Goal: Transaction & Acquisition: Download file/media

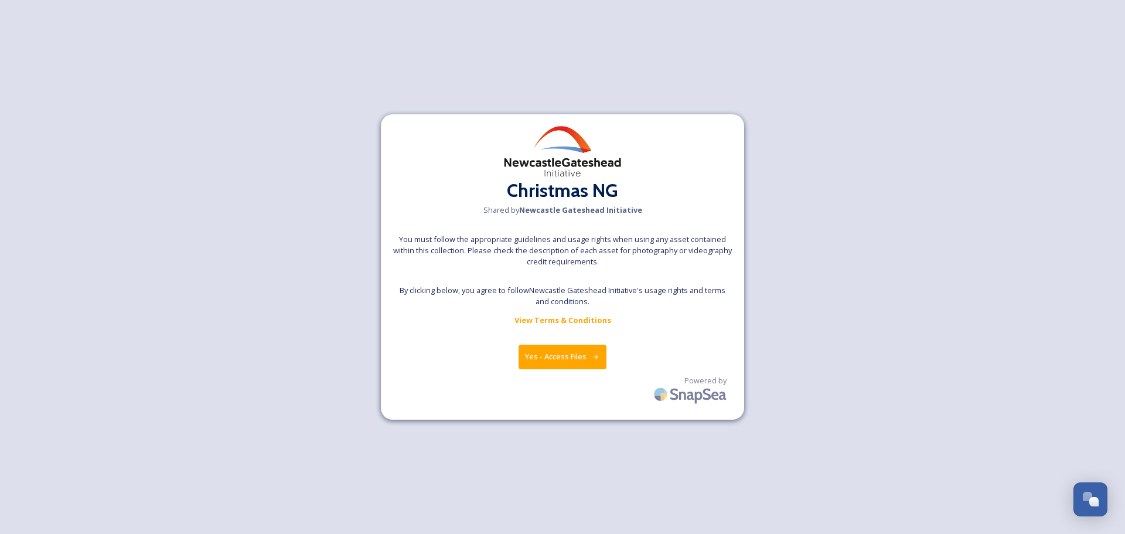
click at [541, 360] on button "Yes - Access Files" at bounding box center [562, 356] width 88 height 24
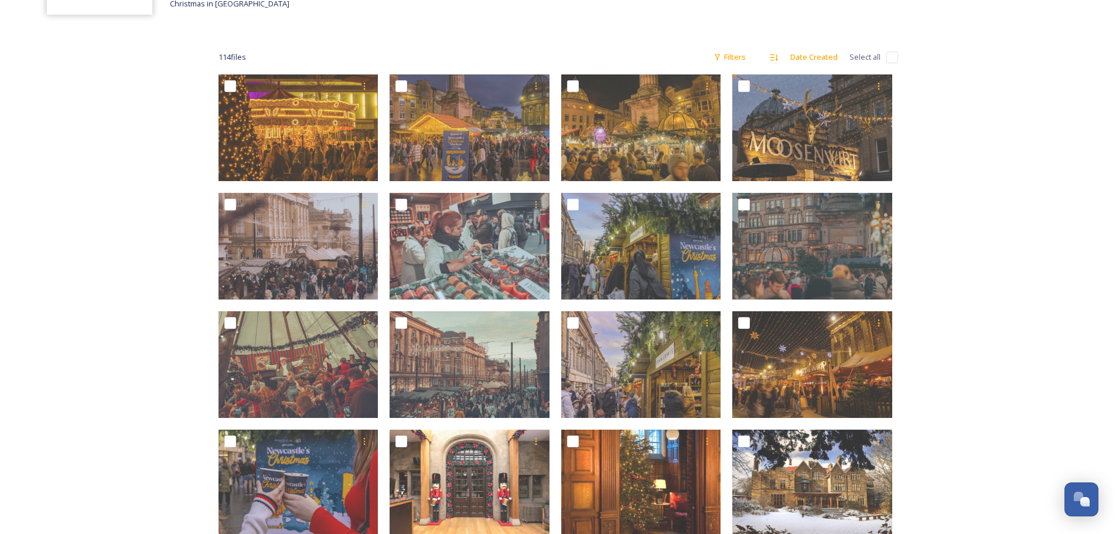
scroll to position [117, 0]
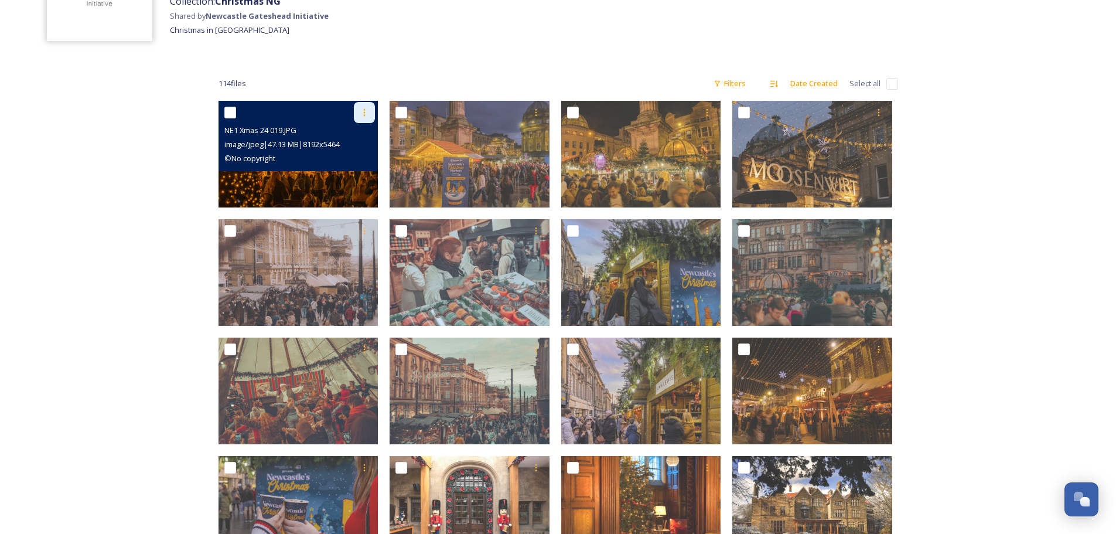
click at [363, 111] on icon at bounding box center [364, 112] width 9 height 9
click at [352, 160] on span "Download" at bounding box center [351, 160] width 36 height 11
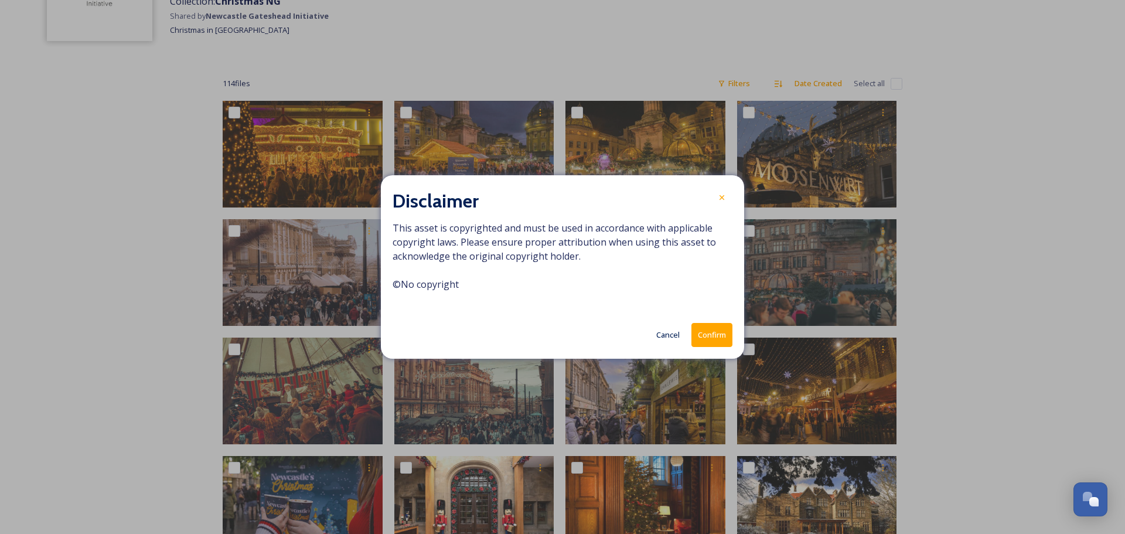
click at [722, 337] on button "Confirm" at bounding box center [711, 335] width 41 height 24
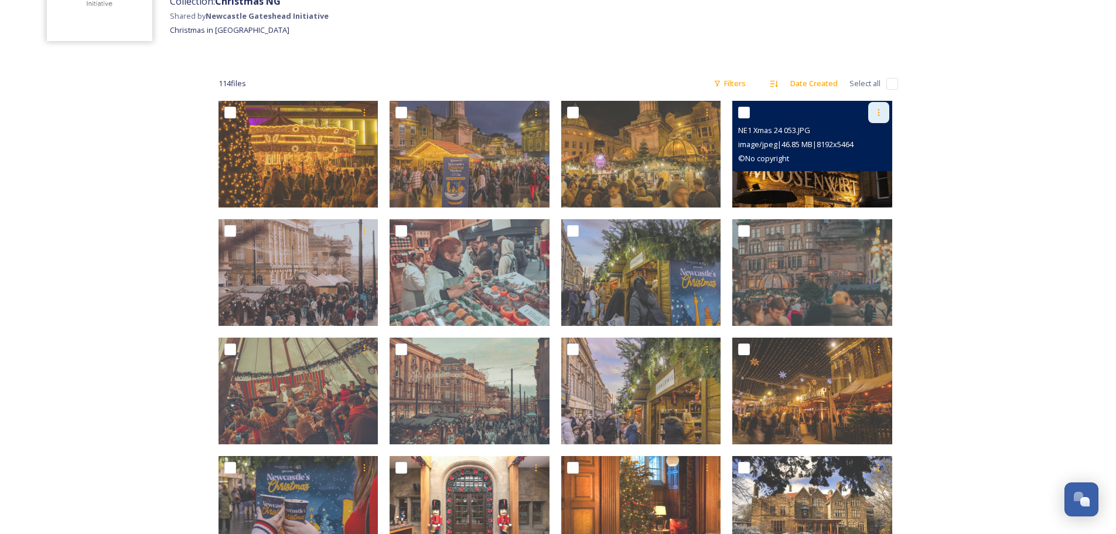
click at [877, 113] on icon at bounding box center [878, 112] width 9 height 9
click at [866, 160] on span "Download" at bounding box center [865, 160] width 36 height 11
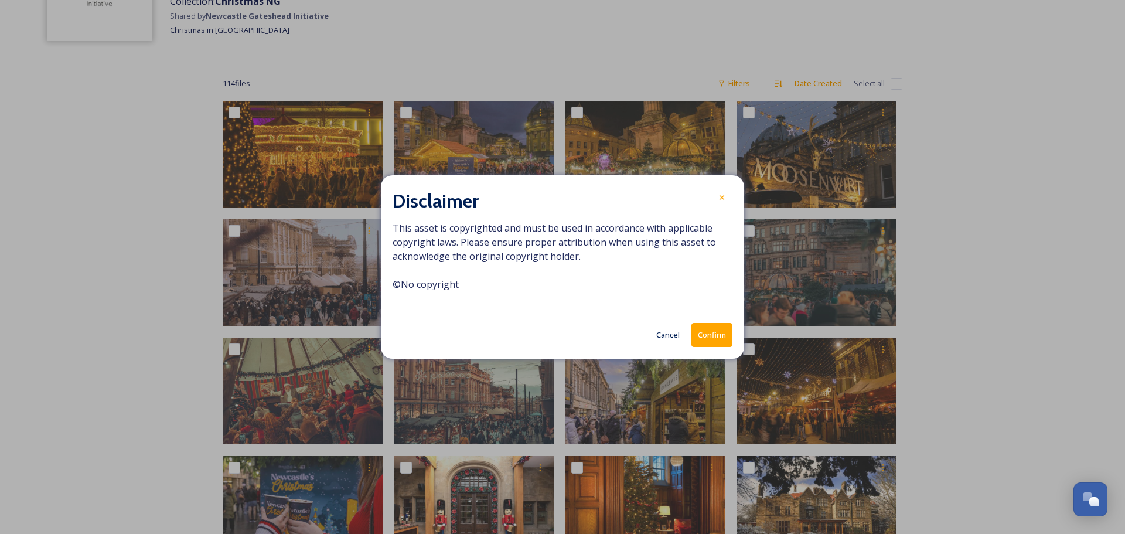
click at [707, 330] on button "Confirm" at bounding box center [711, 335] width 41 height 24
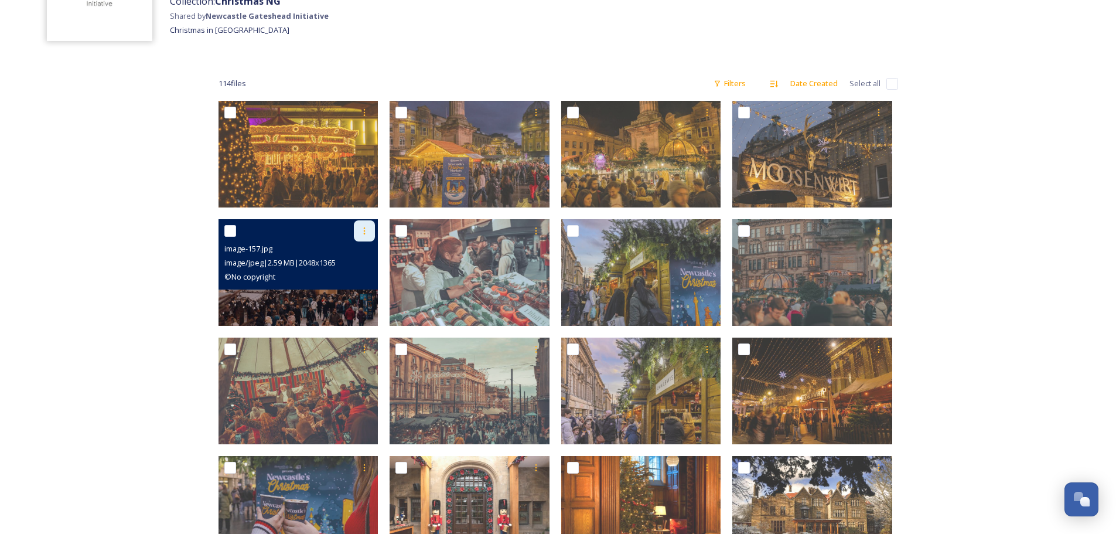
click at [363, 226] on icon at bounding box center [364, 230] width 9 height 9
click at [364, 281] on span "Download" at bounding box center [351, 279] width 36 height 11
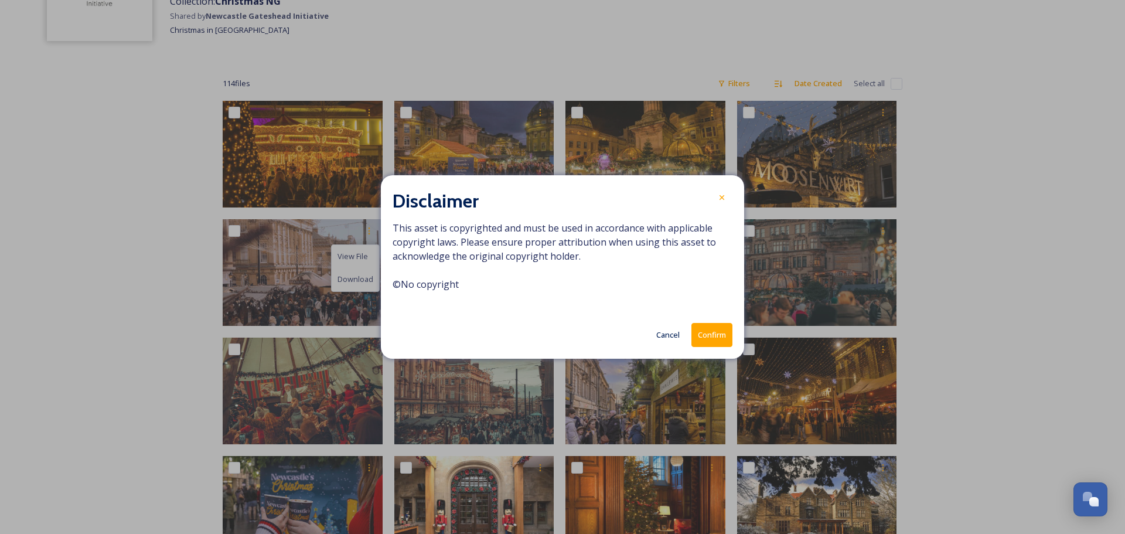
click at [708, 338] on button "Confirm" at bounding box center [711, 335] width 41 height 24
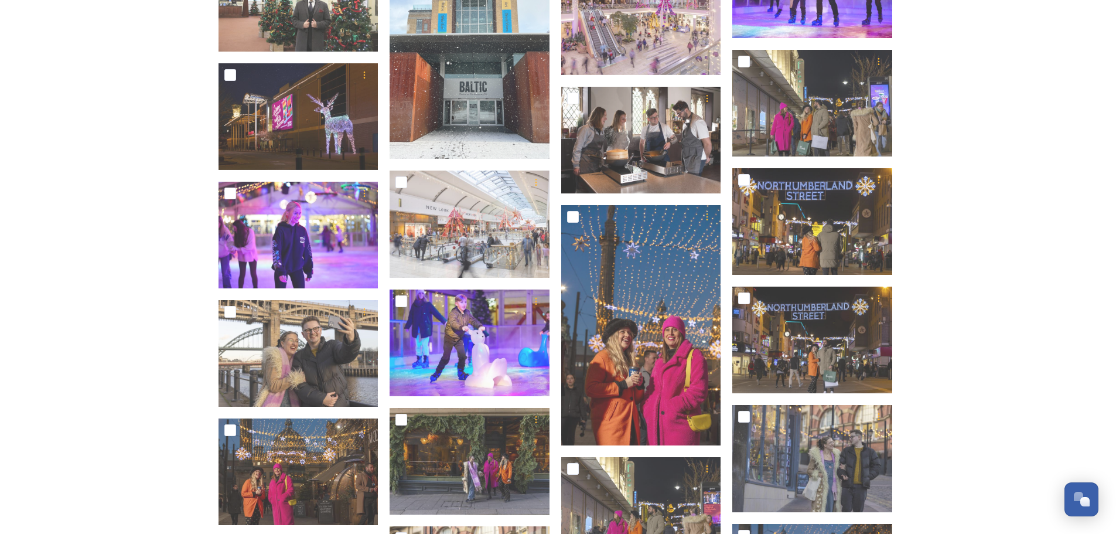
scroll to position [1328, 0]
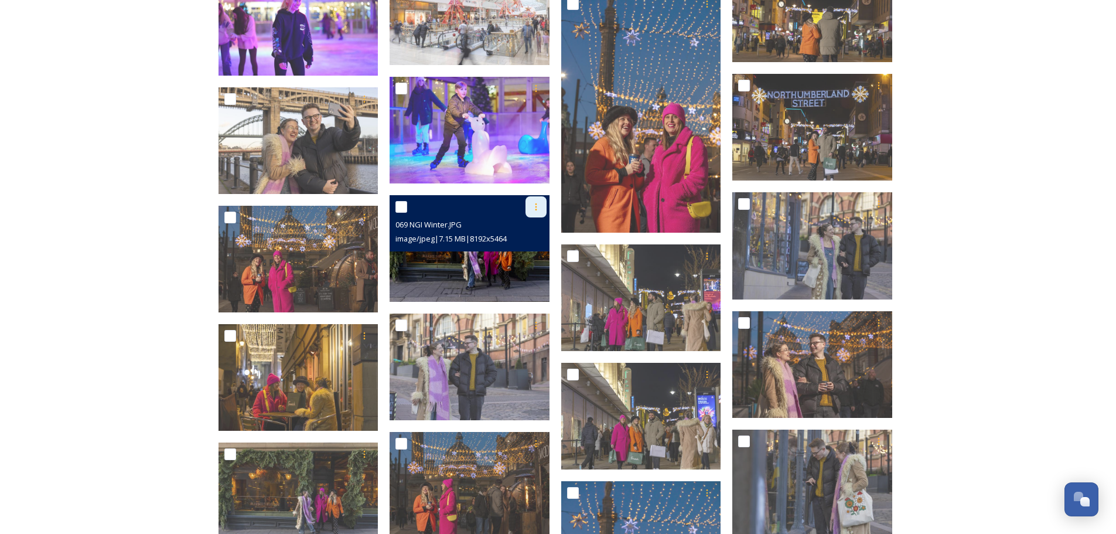
click at [537, 207] on icon at bounding box center [535, 206] width 9 height 9
click at [531, 259] on span "Download" at bounding box center [522, 255] width 36 height 11
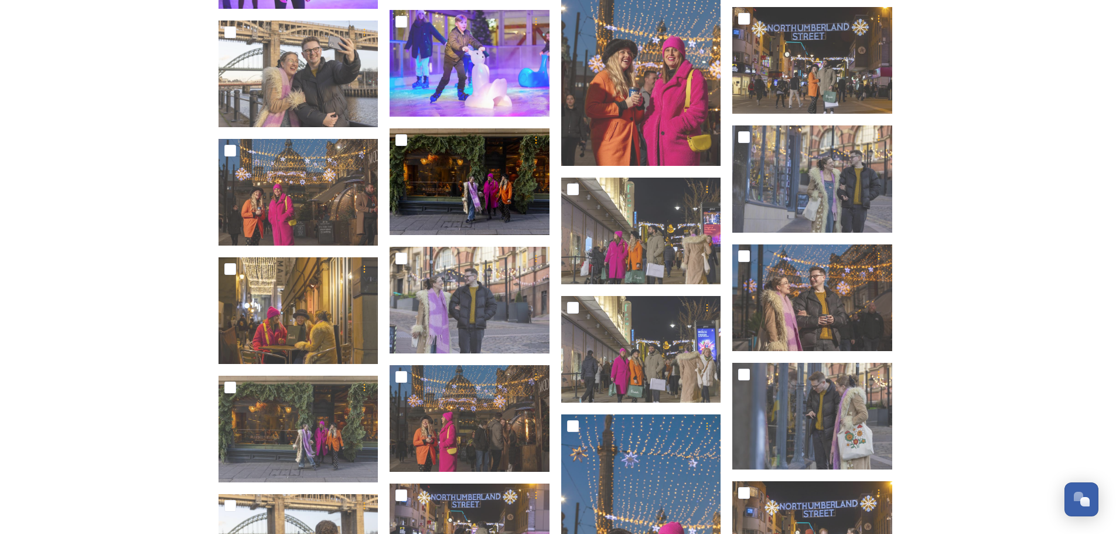
scroll to position [1265, 0]
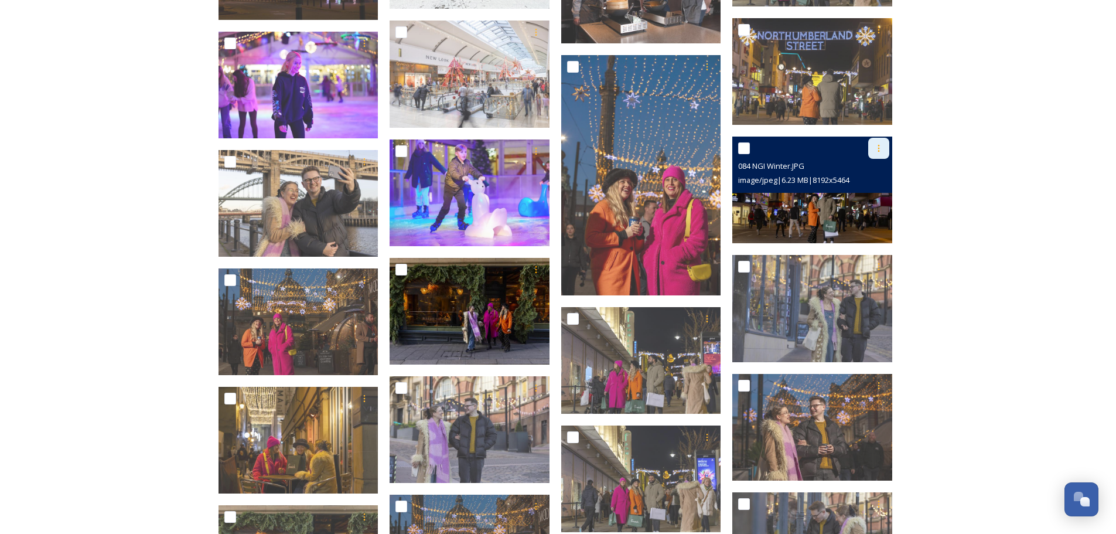
click at [876, 148] on icon at bounding box center [878, 148] width 9 height 9
click at [866, 201] on span "Download" at bounding box center [865, 197] width 36 height 11
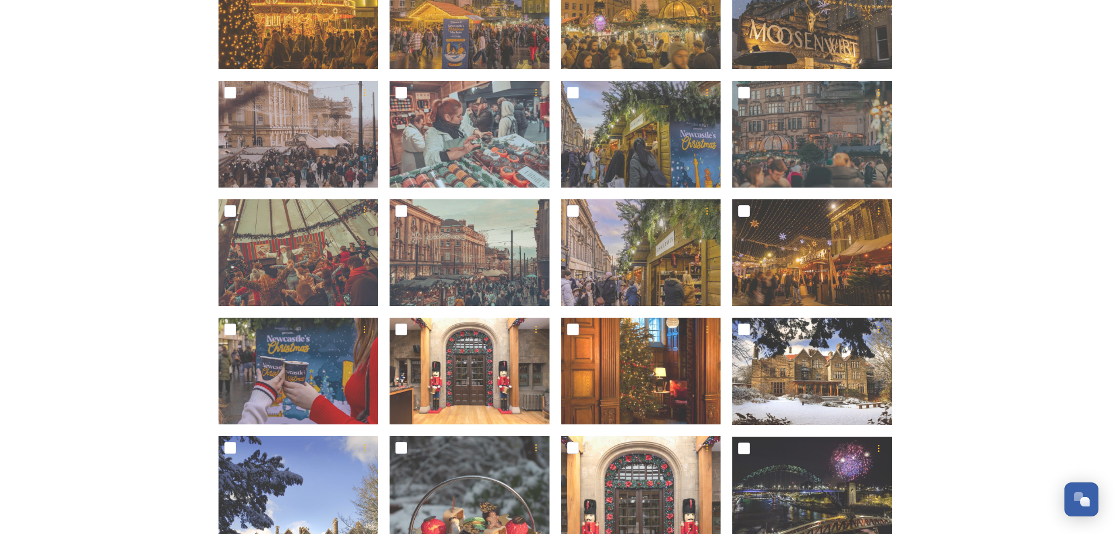
scroll to position [172, 0]
